Goal: Task Accomplishment & Management: Complete application form

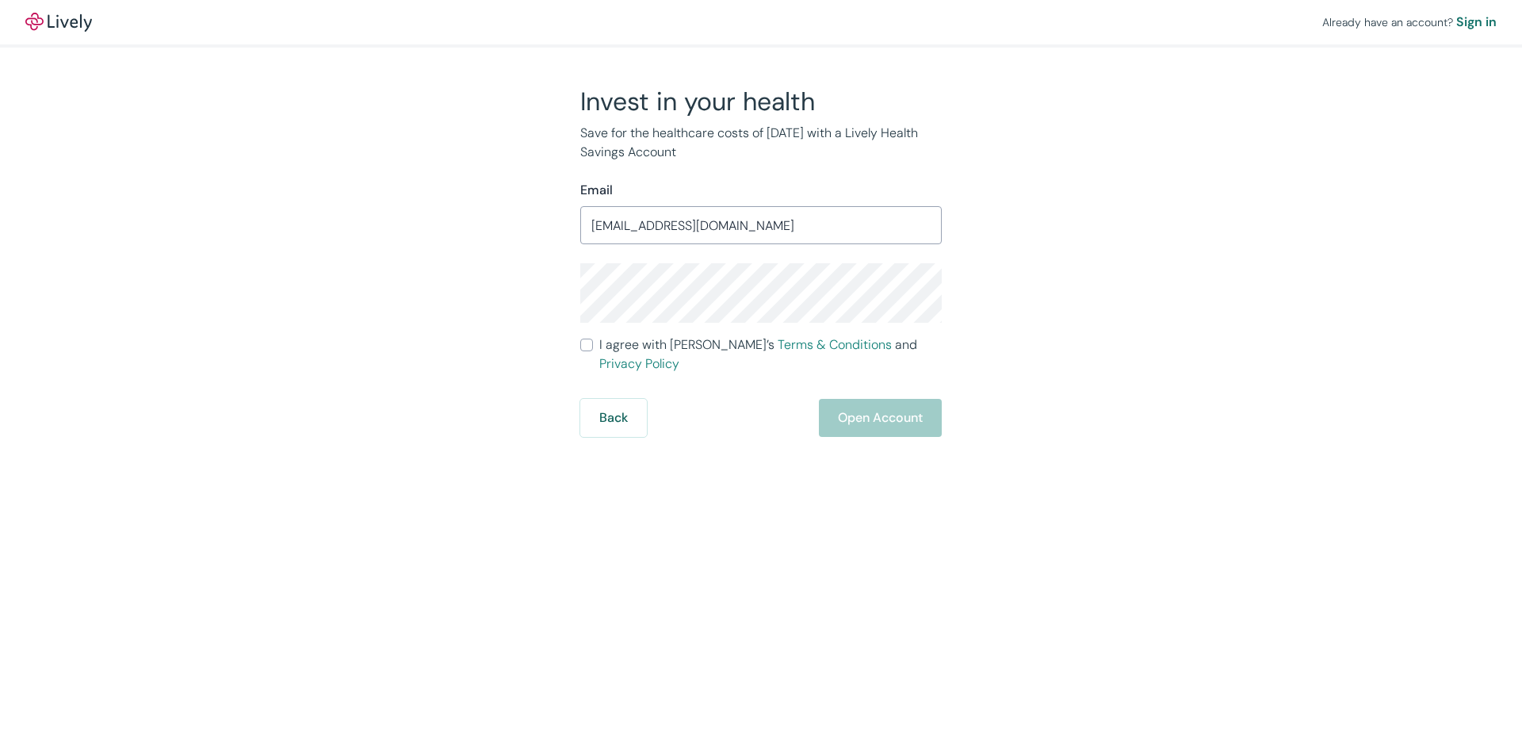
click at [483, 467] on div "Already have an account? Sign in Invest in your health Save for the healthcare …" at bounding box center [761, 375] width 1522 height 751
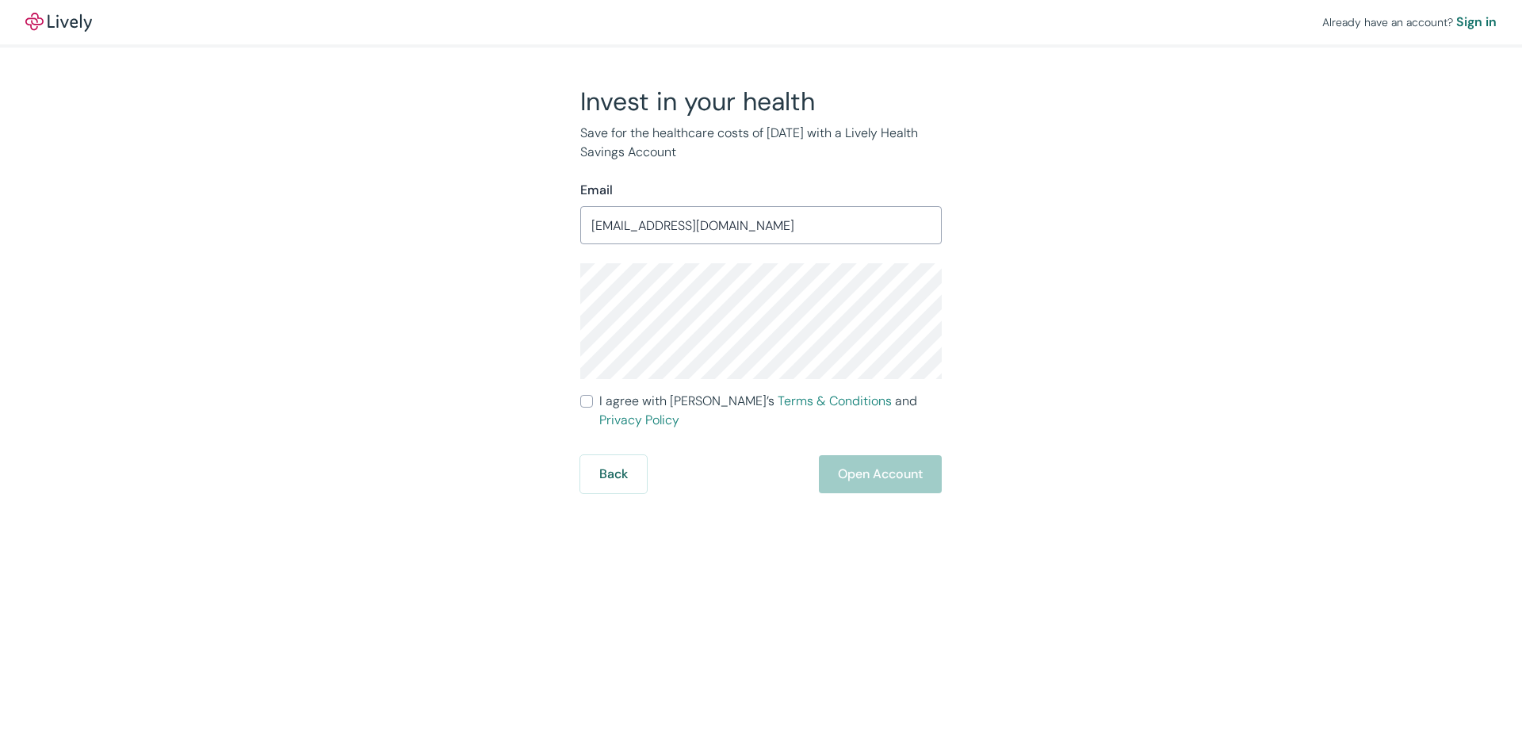
click at [885, 455] on div "Back Open Account" at bounding box center [760, 474] width 361 height 38
click at [897, 457] on div "Back Open Account" at bounding box center [760, 474] width 361 height 38
click at [903, 466] on div "Back Open Account" at bounding box center [760, 474] width 361 height 38
click at [890, 465] on div "Back Open Account" at bounding box center [760, 474] width 361 height 38
click at [588, 402] on input "I agree with Lively’s Terms & Conditions and Privacy Policy" at bounding box center [586, 401] width 13 height 13
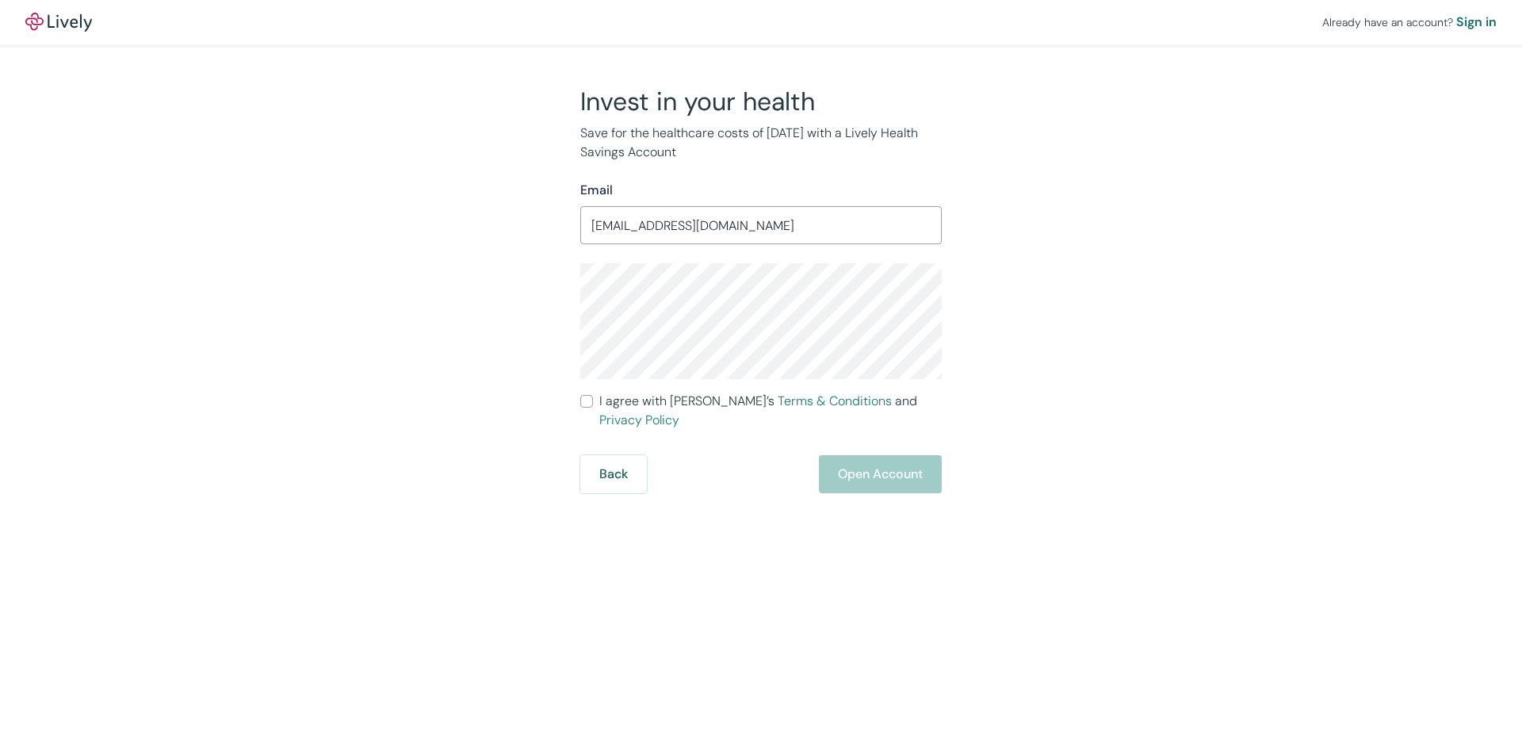
checkbox input "true"
click at [897, 476] on div "Already have an account? Sign in Invest in your health Save for the healthcare …" at bounding box center [761, 375] width 1522 height 751
click at [881, 456] on button "Open Account" at bounding box center [880, 474] width 123 height 38
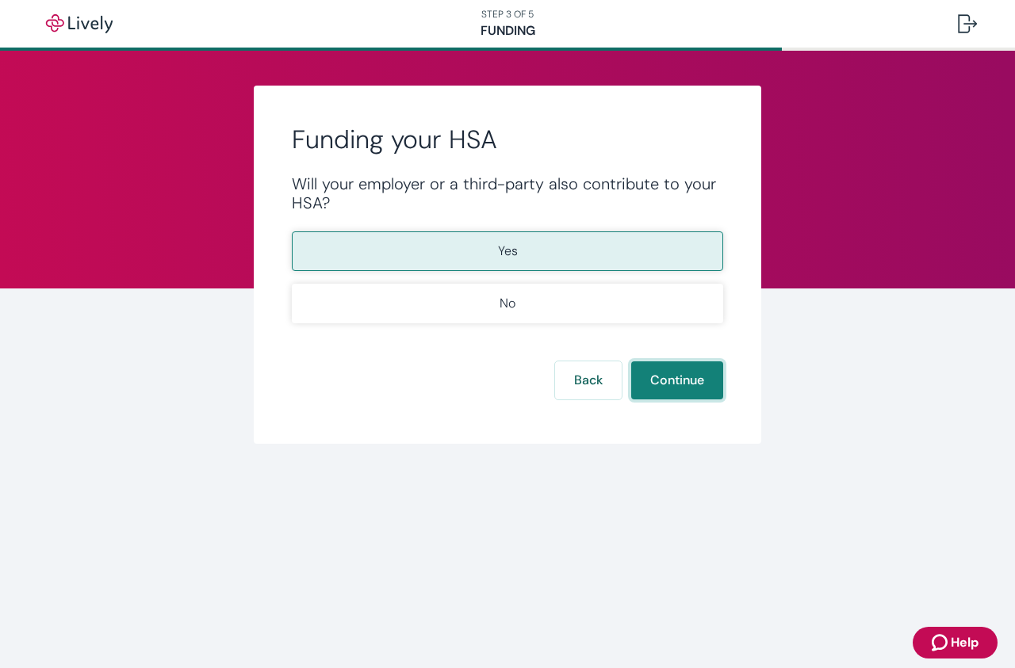
click at [683, 382] on button "Continue" at bounding box center [677, 380] width 92 height 38
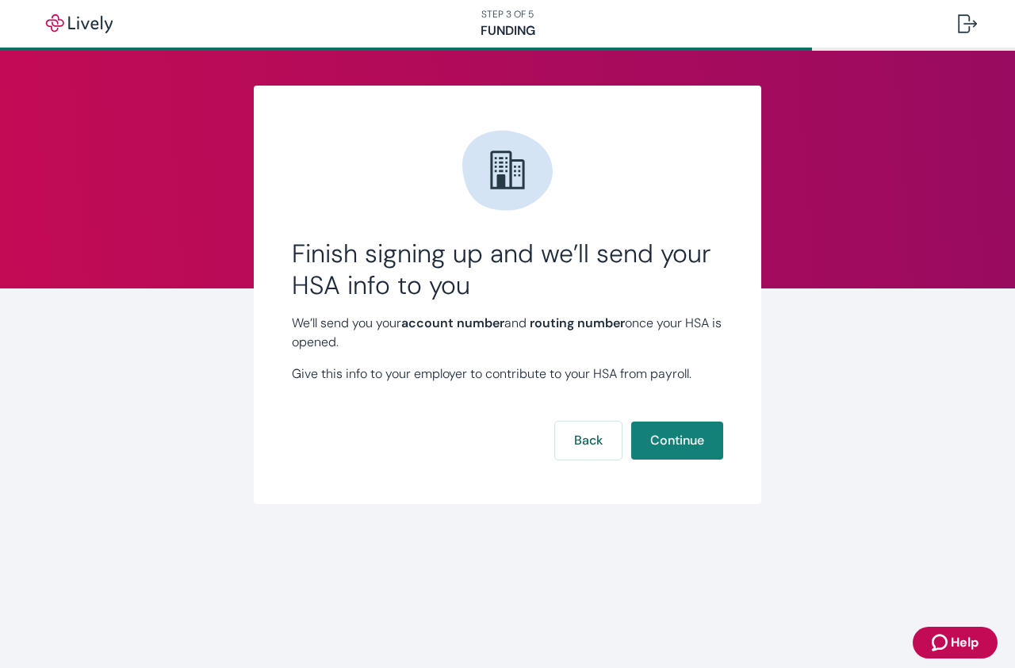
click at [697, 442] on button "Continue" at bounding box center [677, 441] width 92 height 38
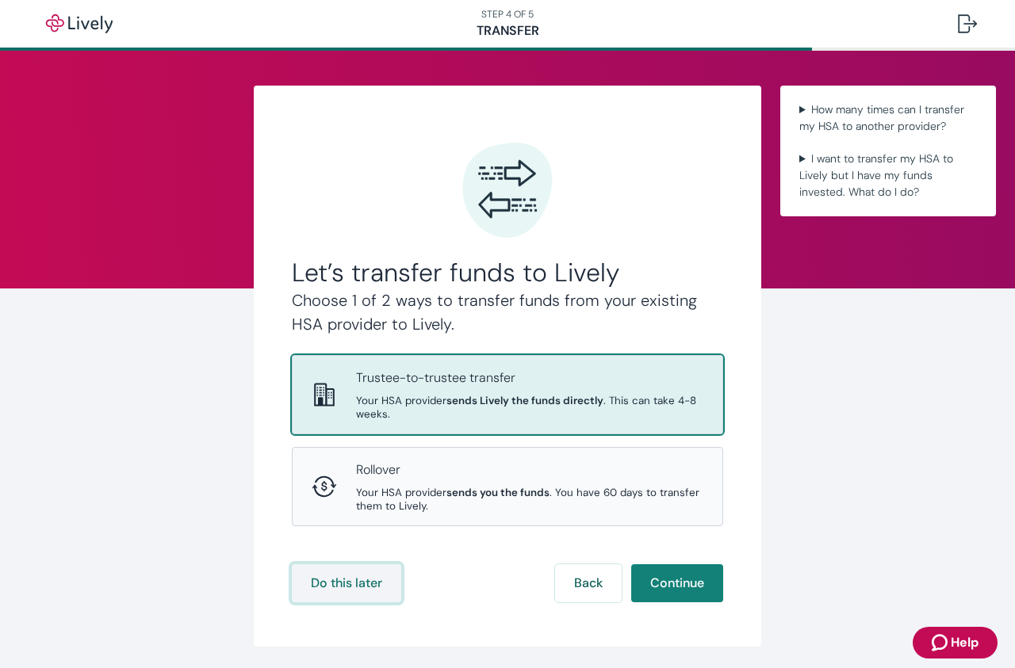
click at [348, 584] on button "Do this later" at bounding box center [346, 583] width 109 height 38
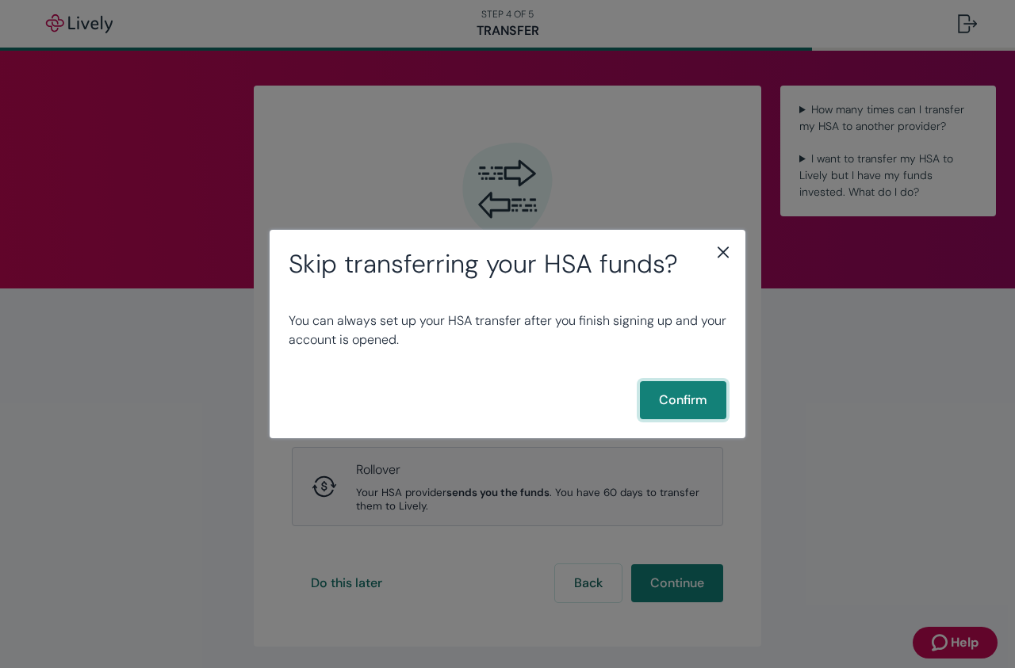
click at [687, 403] on button "Confirm" at bounding box center [683, 400] width 86 height 38
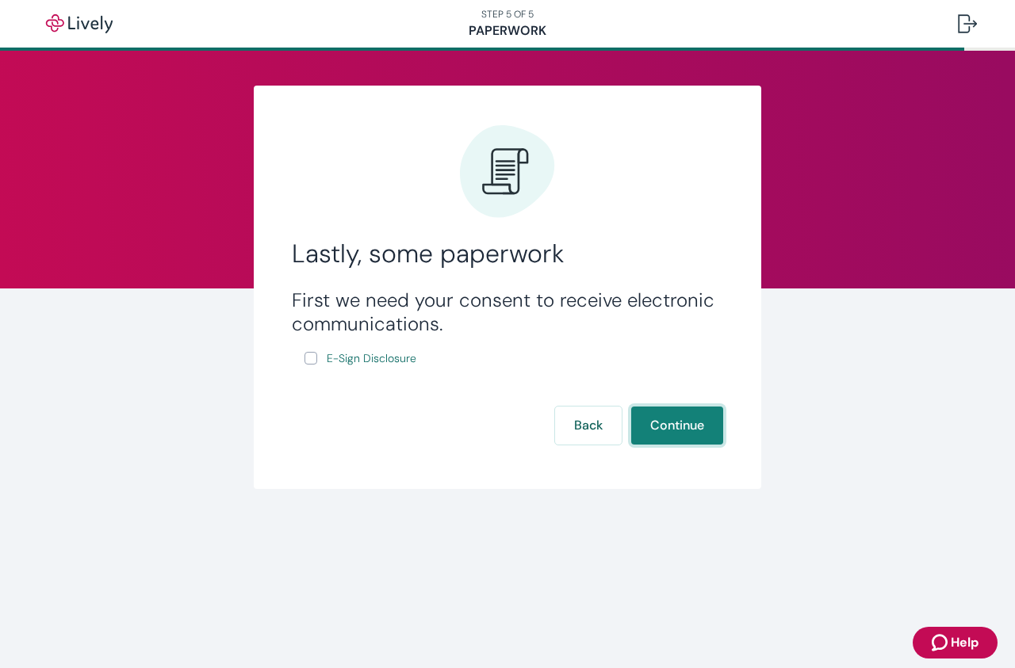
click at [698, 437] on button "Continue" at bounding box center [677, 426] width 92 height 38
click at [675, 427] on button "Continue" at bounding box center [677, 426] width 92 height 38
